Goal: Transaction & Acquisition: Subscribe to service/newsletter

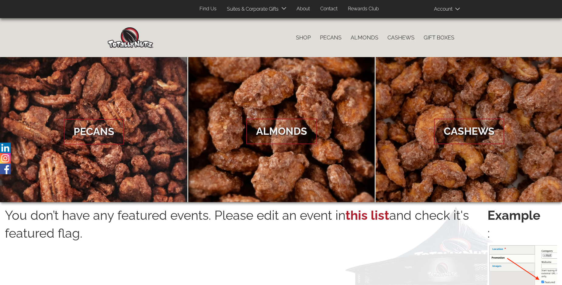
scroll to position [976, 0]
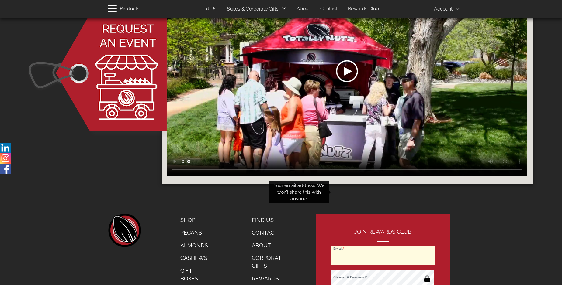
click at [383, 247] on input "Email" at bounding box center [382, 256] width 103 height 19
type input "[EMAIL_ADDRESS][DOMAIN_NAME]"
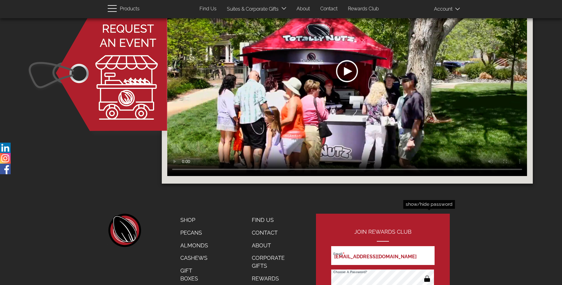
click at [427, 275] on button "button" at bounding box center [427, 280] width 12 height 10
